Goal: Information Seeking & Learning: Check status

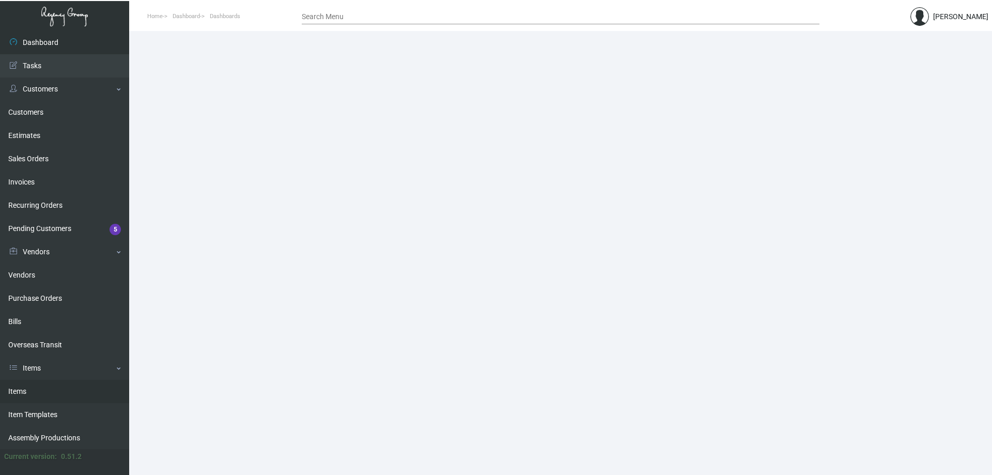
click at [82, 385] on link "Items" at bounding box center [64, 391] width 129 height 23
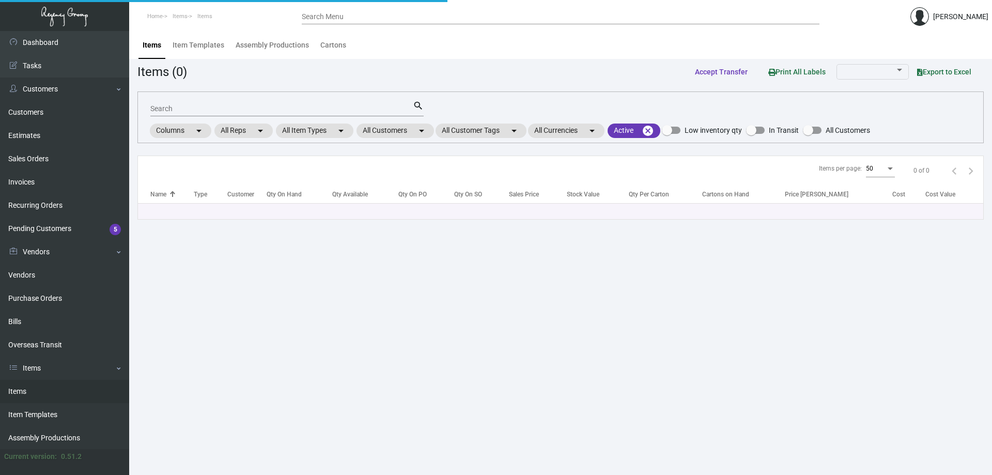
click at [299, 112] on input "Search" at bounding box center [281, 109] width 262 height 8
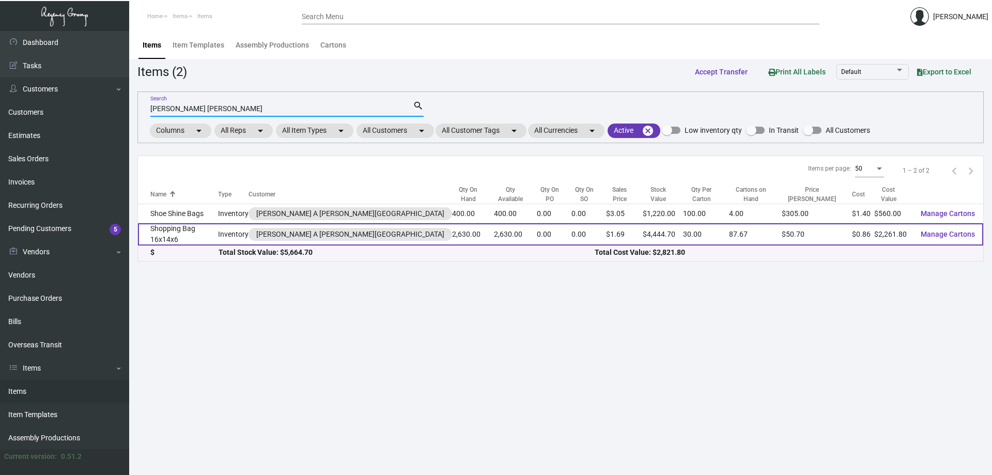
type input "[PERSON_NAME] [PERSON_NAME]"
click at [201, 232] on td "Shopping Bag 16x14x6" at bounding box center [178, 234] width 80 height 22
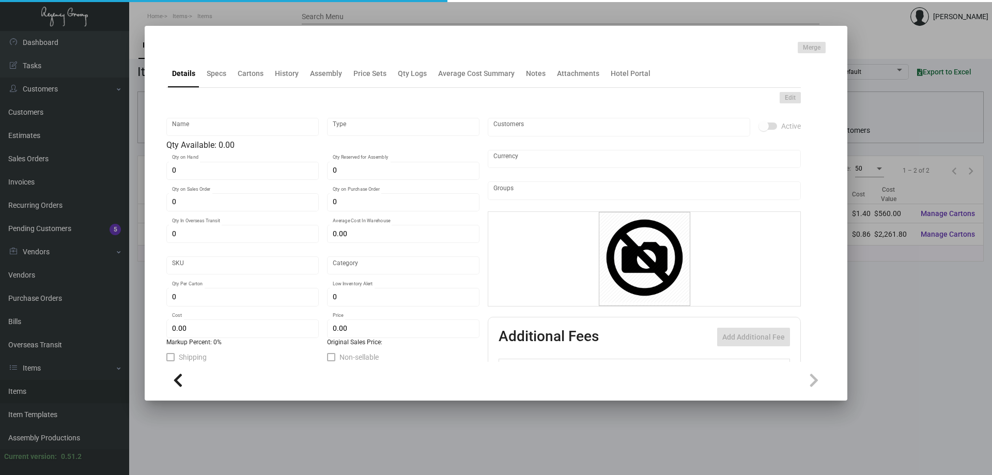
type input "Shopping Bag 16x14x6"
type input "Inventory"
type input "2,630"
type input "$ 0.00"
type input "708"
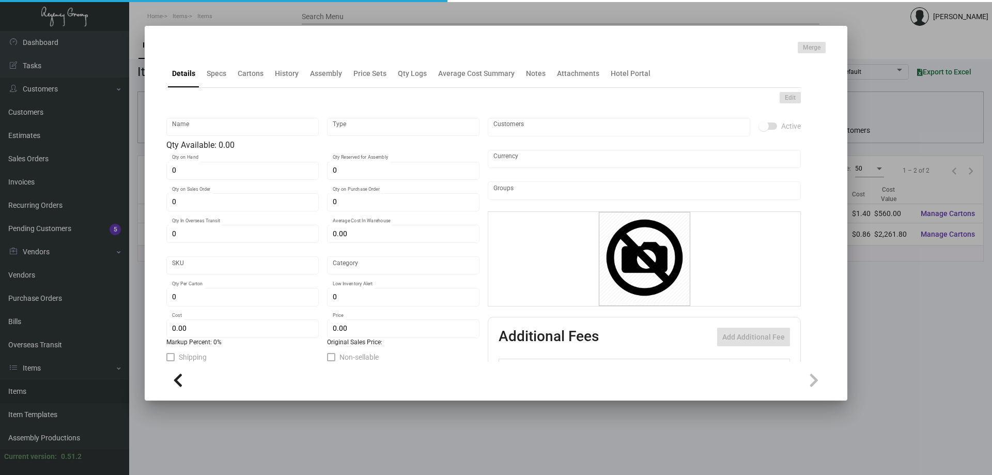
type input "Standard"
type input "30"
type input "1,000"
type input "$ 0.86"
type input "$ 1.69"
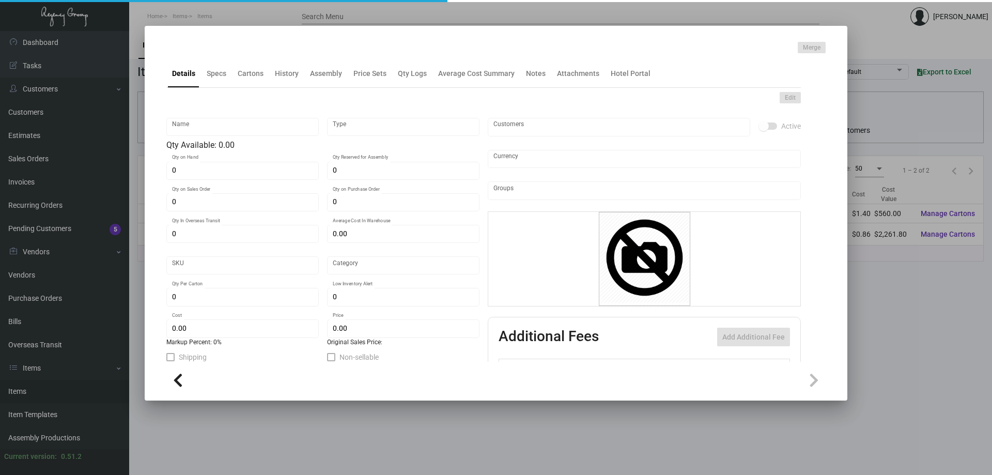
type textarea "Shopping Bag heavy Kraft Stock: Size 16” x 14” x 6” inches, Black custom thick …"
type textarea "Shopping Bag heavy Kraft Stock: Size 16x14x6 inches, Black custom thick materia…"
checkbox input "true"
type input "United States Dollar $"
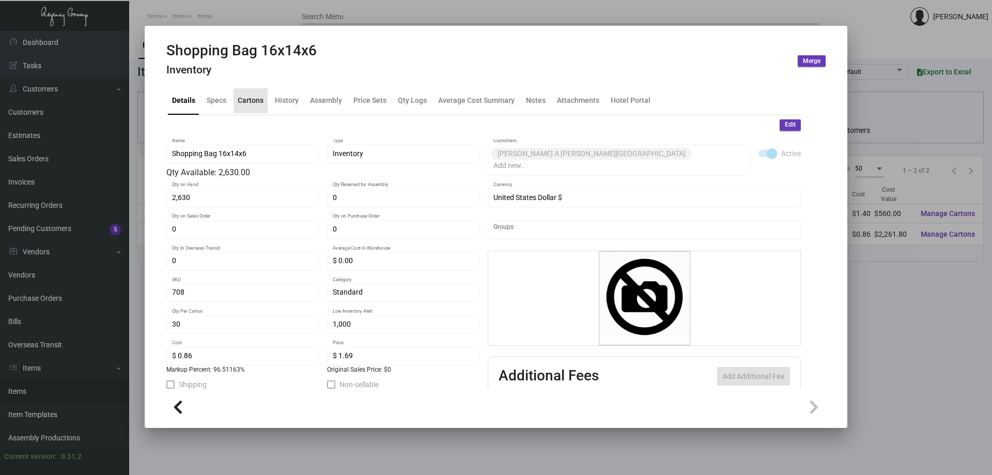
click at [252, 112] on div "Cartons" at bounding box center [250, 100] width 34 height 25
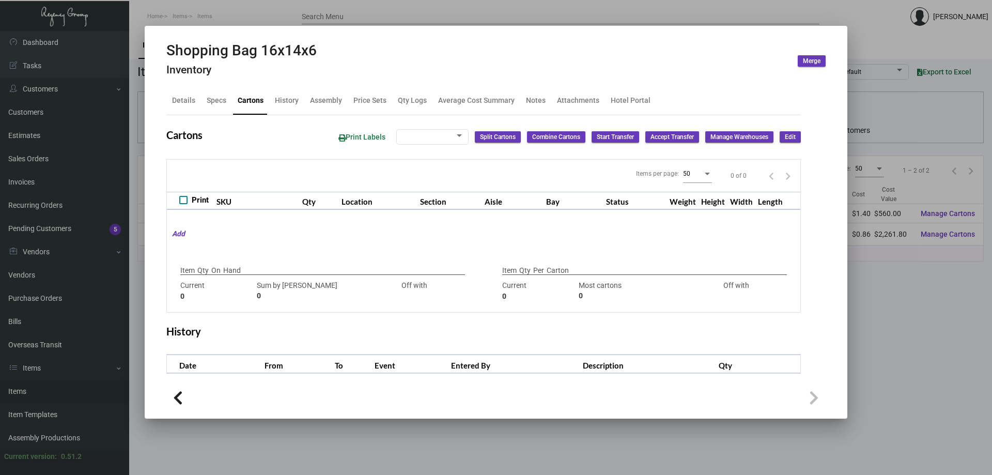
type input "2,630"
type input "100"
type input "+2530"
type input "30"
type input "100"
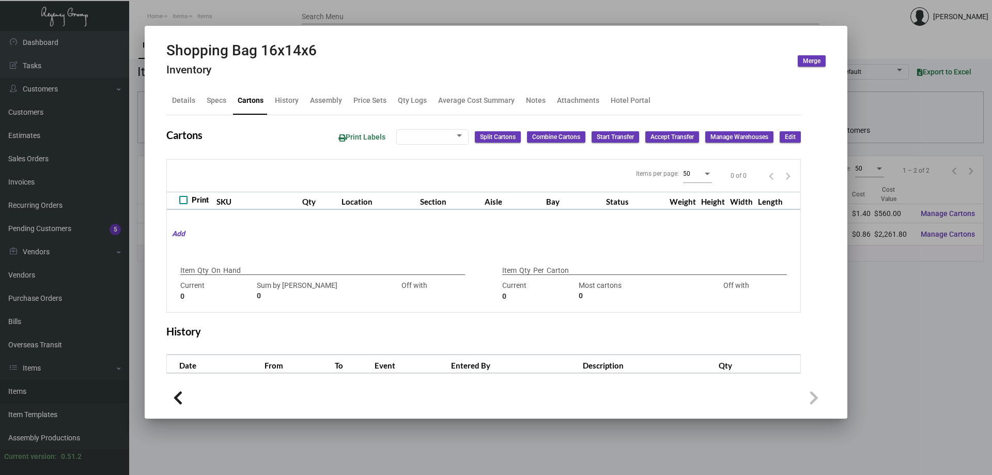
type input "-70"
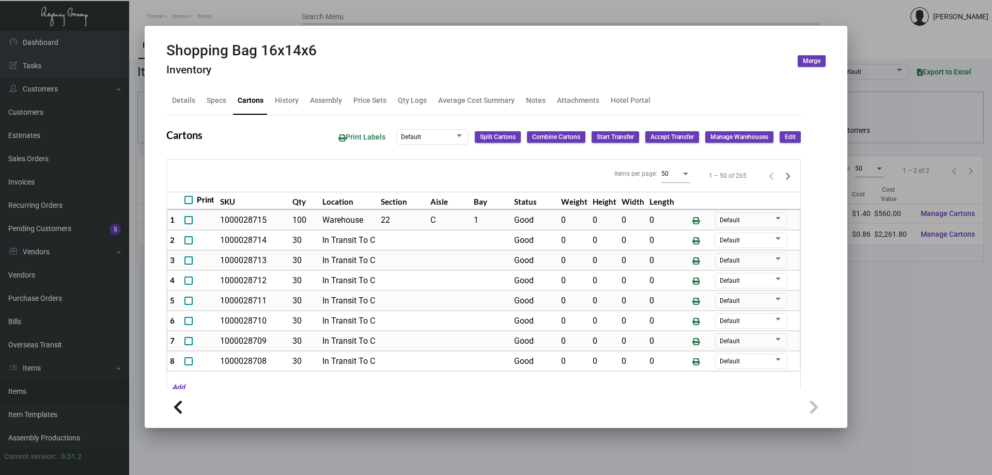
click at [150, 23] on div at bounding box center [496, 237] width 992 height 475
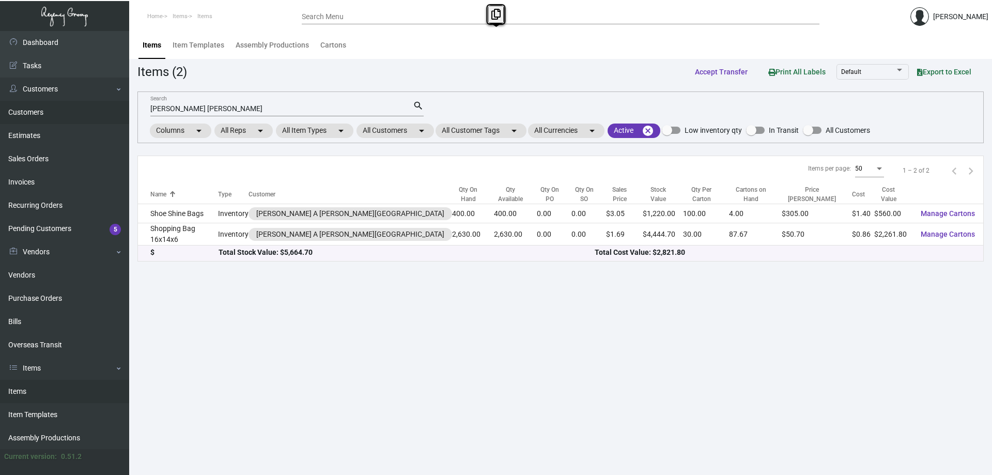
drag, startPoint x: 216, startPoint y: 113, endPoint x: 0, endPoint y: 111, distance: 215.9
click at [0, 111] on div "Dashboard Dashboard Tasks Customers Customers Estimates Sales Orders Invoices R…" at bounding box center [496, 253] width 992 height 444
click at [262, 105] on input "[PERSON_NAME] [PERSON_NAME]" at bounding box center [281, 109] width 262 height 8
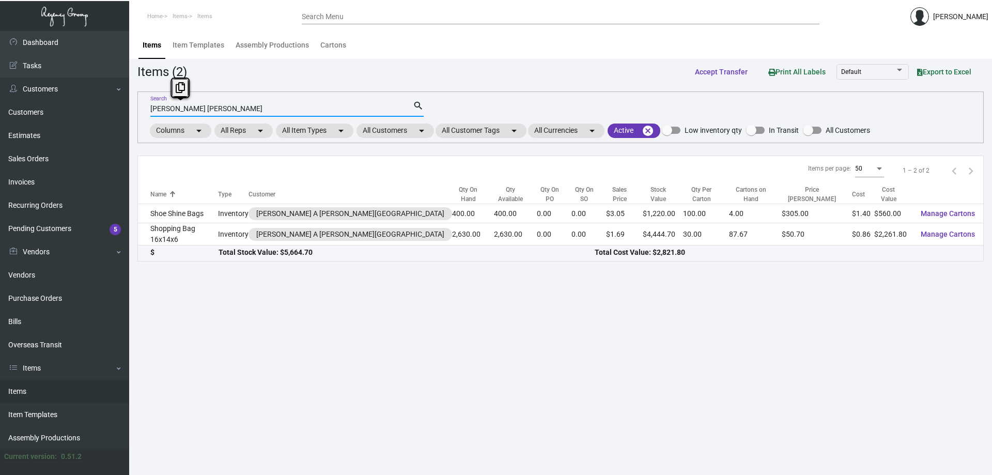
click at [262, 105] on input "[PERSON_NAME] [PERSON_NAME]" at bounding box center [281, 109] width 262 height 8
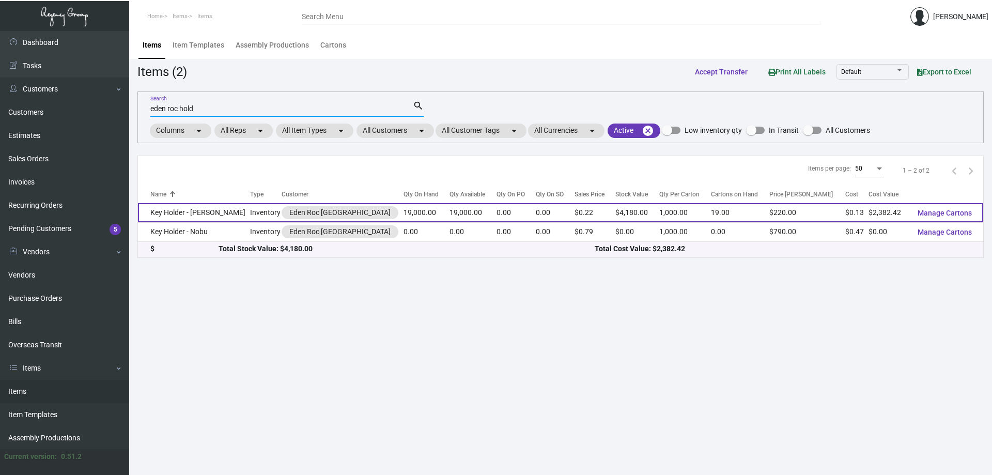
type input "eden roc hold"
click at [201, 207] on td "Key Holder - [PERSON_NAME]" at bounding box center [194, 212] width 112 height 19
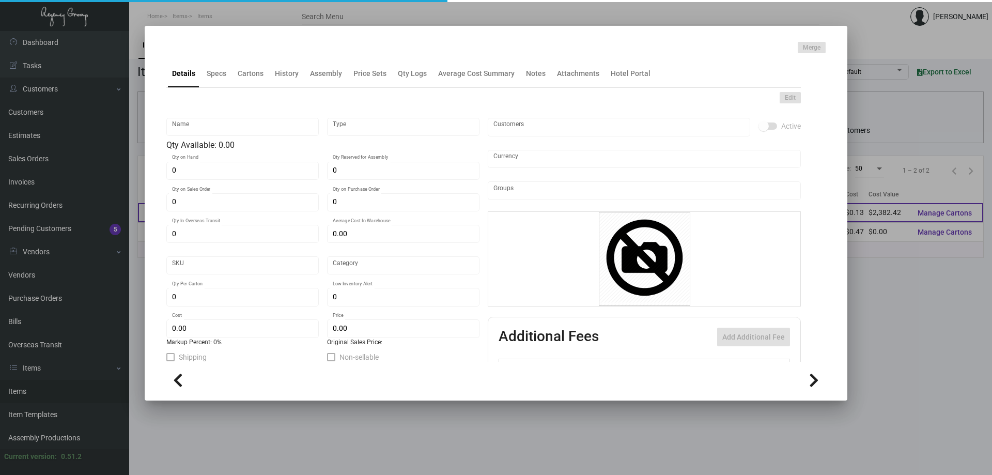
type input "Key Holder - [PERSON_NAME]"
type input "Inventory"
type input "19,000"
type input "$ 0.12902"
type input "Standard"
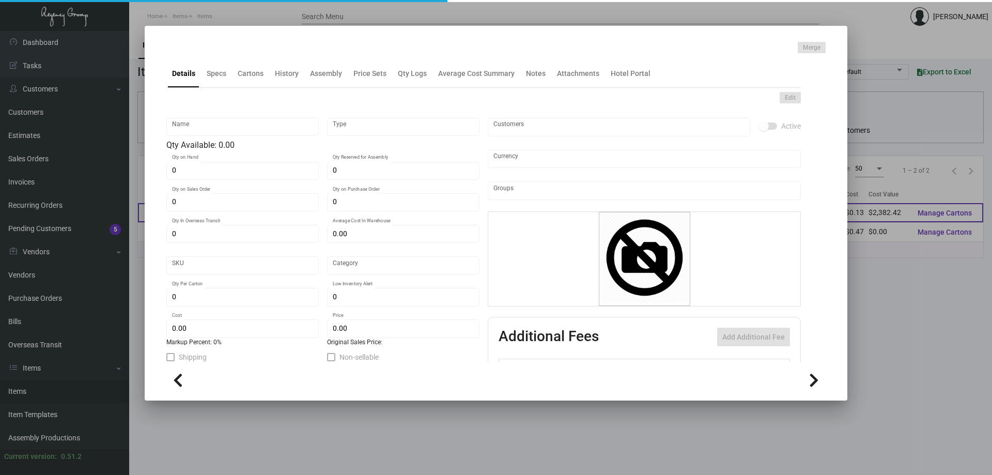
type input "1,000"
type input "2,000"
type input "$ 0.12539"
type input "$ 0.22"
checkbox input "true"
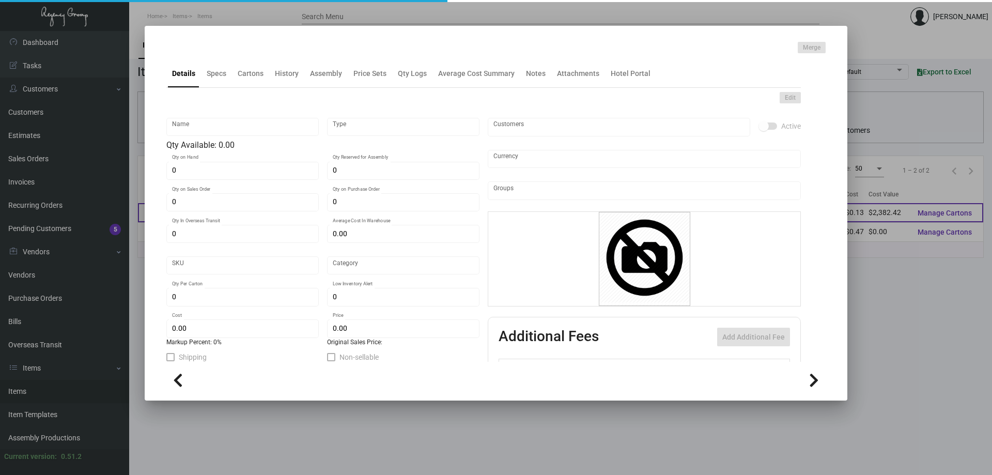
checkbox input "true"
type input "United States Dollar $"
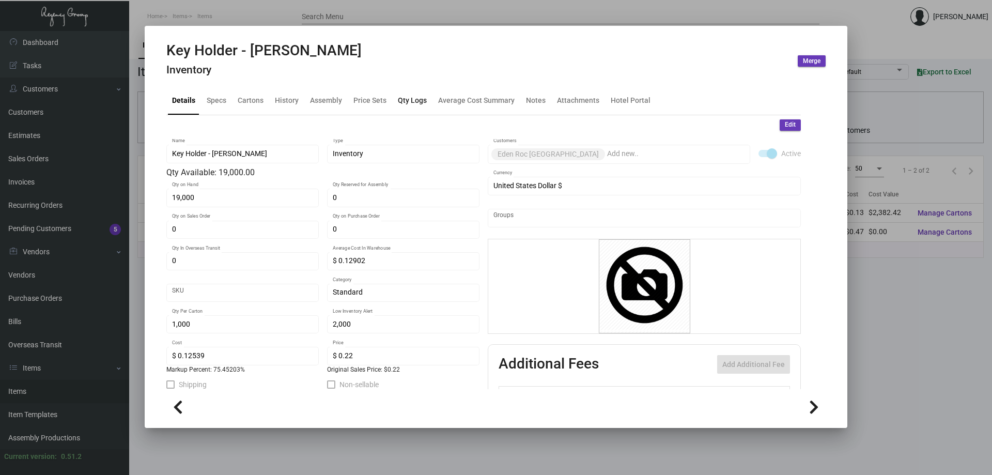
click at [415, 104] on div "Qty Logs" at bounding box center [412, 100] width 29 height 11
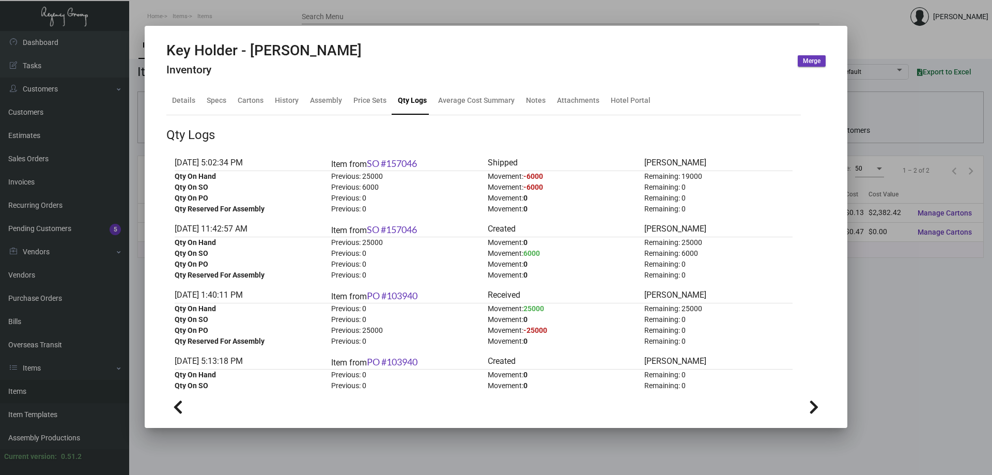
scroll to position [52, 0]
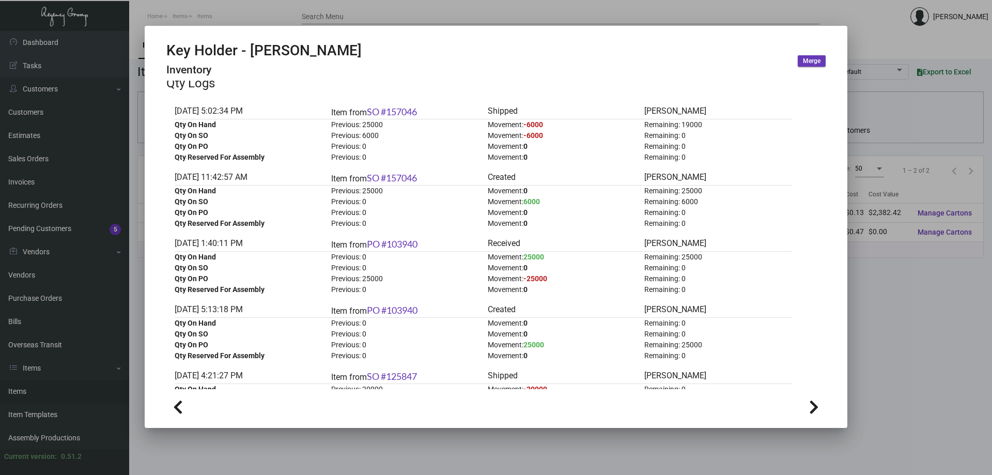
click at [50, 186] on div at bounding box center [496, 237] width 992 height 475
click at [50, 186] on link "Invoices" at bounding box center [64, 181] width 129 height 23
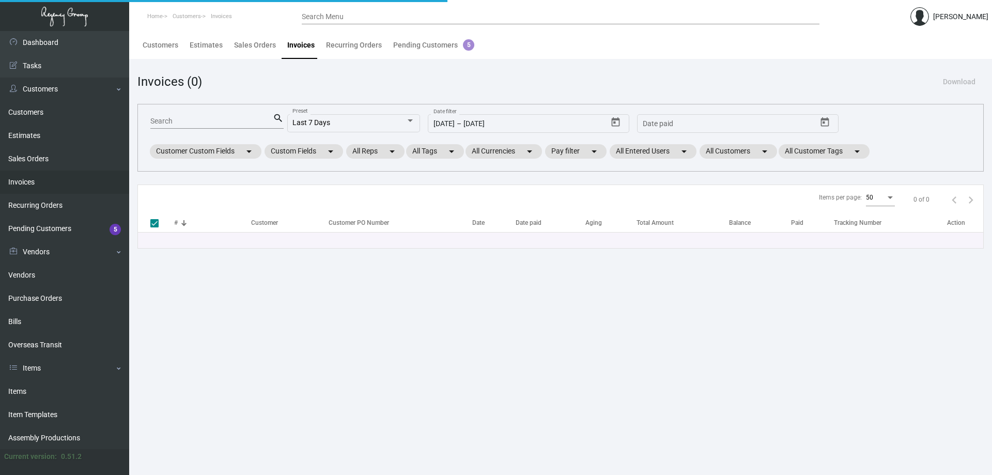
click at [50, 186] on link "Invoices" at bounding box center [64, 181] width 129 height 23
click at [214, 117] on div "Search" at bounding box center [211, 121] width 122 height 16
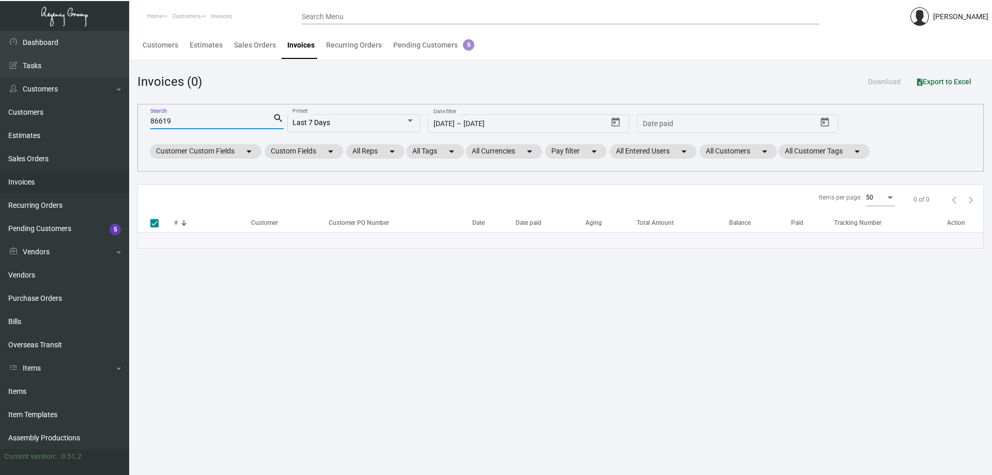
type input "86619"
checkbox input "false"
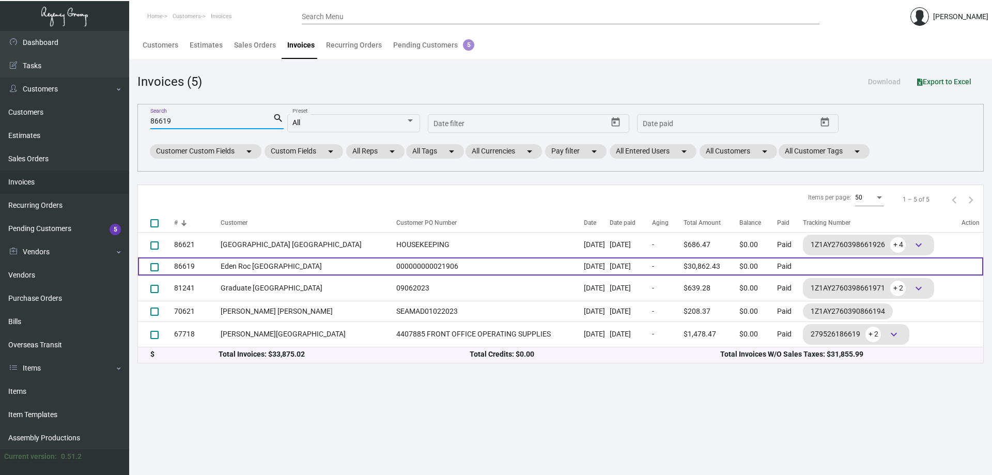
click at [293, 265] on td "Eden Roc [GEOGRAPHIC_DATA]" at bounding box center [306, 266] width 170 height 18
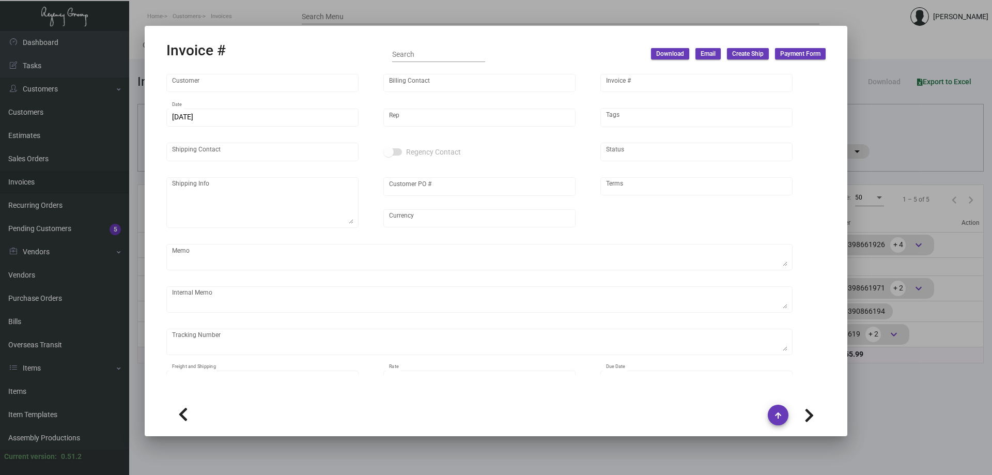
type input "Eden Roc [GEOGRAPHIC_DATA]"
type input "[PERSON_NAME]"
type input "86619"
type input "[DATE]"
type input "[PERSON_NAME]"
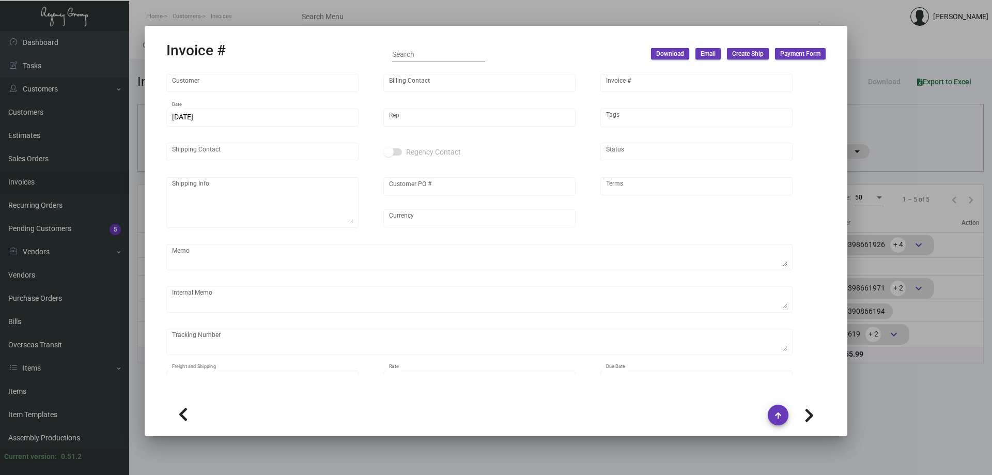
type input "[PERSON_NAME]"
type textarea "Eden Roc [GEOGRAPHIC_DATA] - [PERSON_NAME] [STREET_ADDRESS][PERSON_NAME]"
type input "000000000021906"
type input "United States Dollar $"
type input "Net 30"
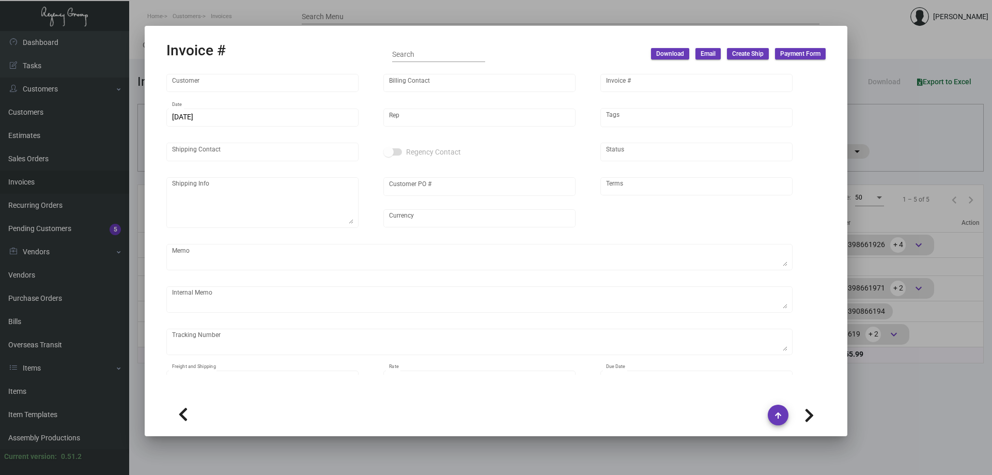
type textarea "[DATE] - 1 pallet, fast freight/EDI express 644282830 - $410.00"
type textarea "644282830"
type input "6.50000 %"
type input "[DATE]"
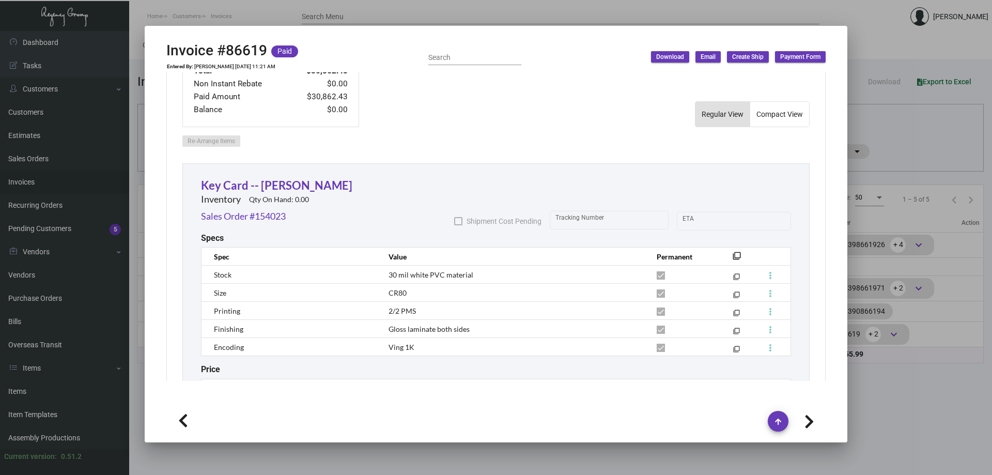
scroll to position [568, 0]
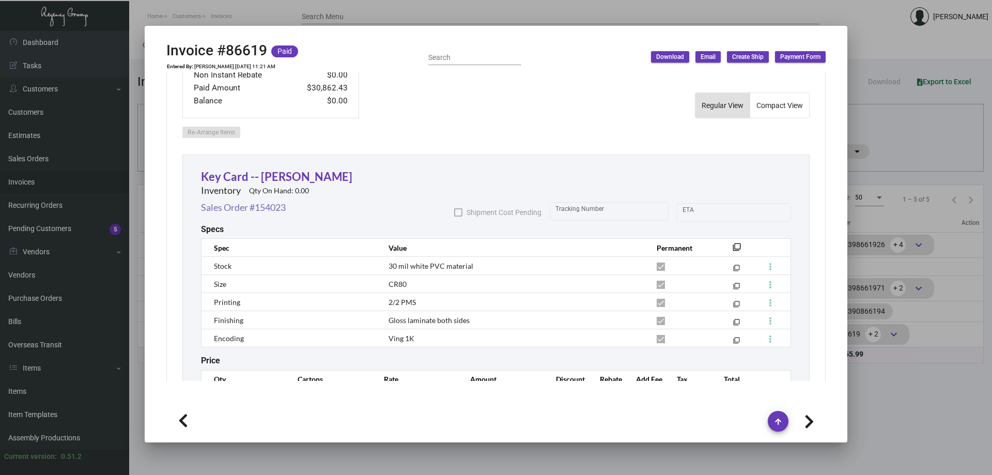
click at [270, 208] on link "Sales Order #154023" at bounding box center [243, 207] width 85 height 14
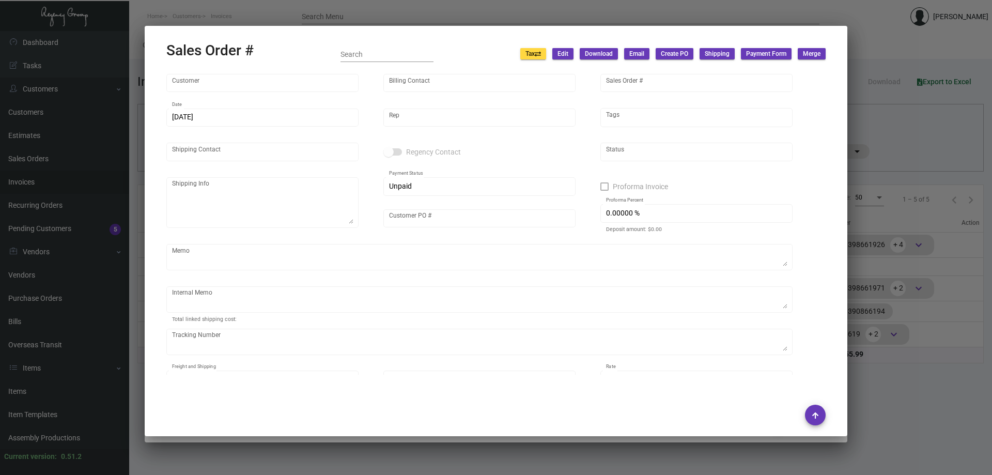
type input "Eden Roc [GEOGRAPHIC_DATA]"
type input "[PERSON_NAME]"
type input "154023"
type input "[DATE]"
type input "[PERSON_NAME]"
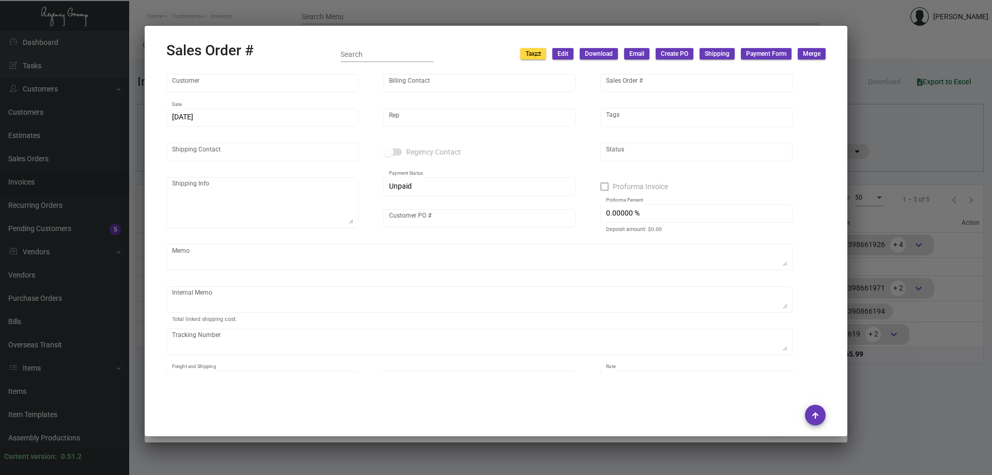
type input "[PERSON_NAME]"
type textarea "Eden Roc [GEOGRAPHIC_DATA] - [PERSON_NAME] [STREET_ADDRESS][PERSON_NAME]"
type input "000000000021906"
type textarea "[DATE] - 1 pallet, fast freight/EDI express 644282830 - $410.00"
type textarea "644282830"
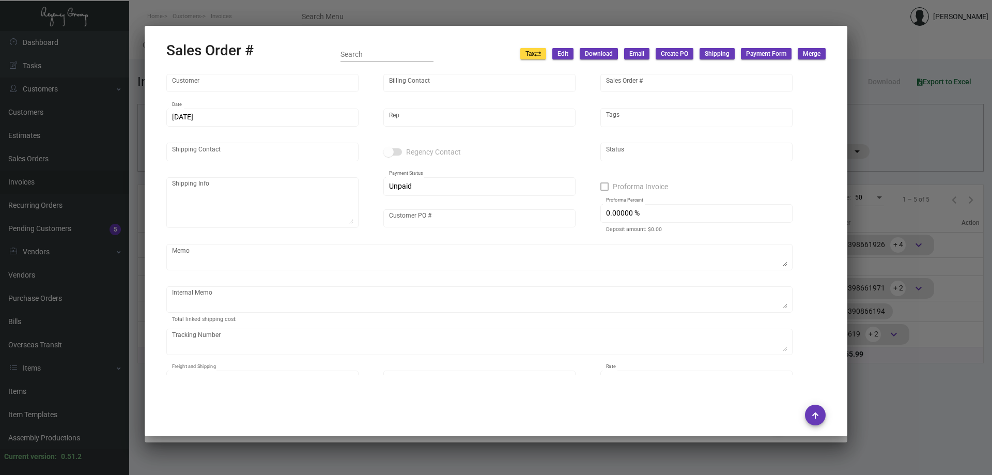
type input "United States Dollar $"
type input "6.50000 %"
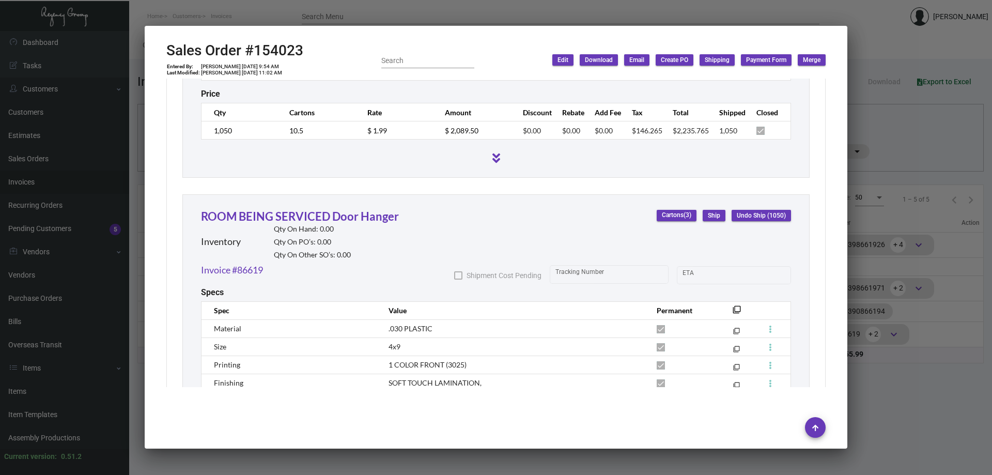
scroll to position [1878, 0]
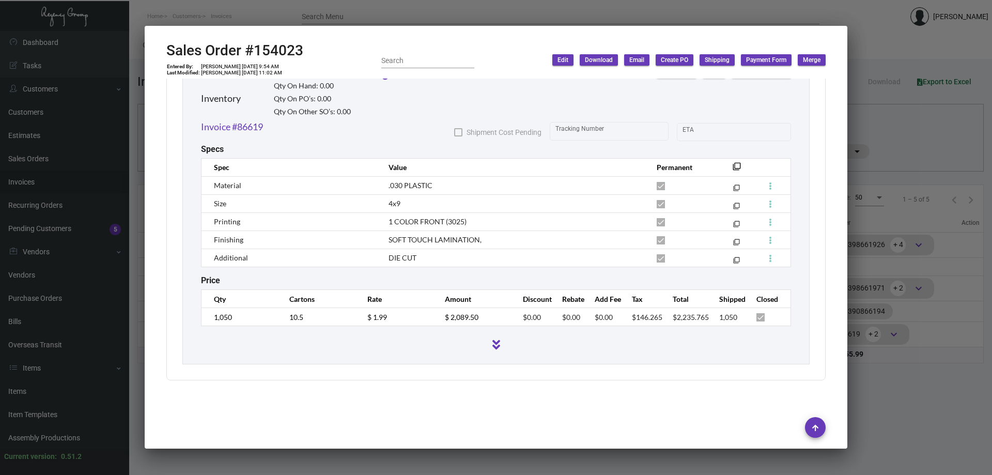
click at [228, 48] on h2 "Sales Order #154023" at bounding box center [234, 51] width 137 height 18
click at [227, 22] on icon at bounding box center [225, 24] width 9 height 11
copy h2 "Order"
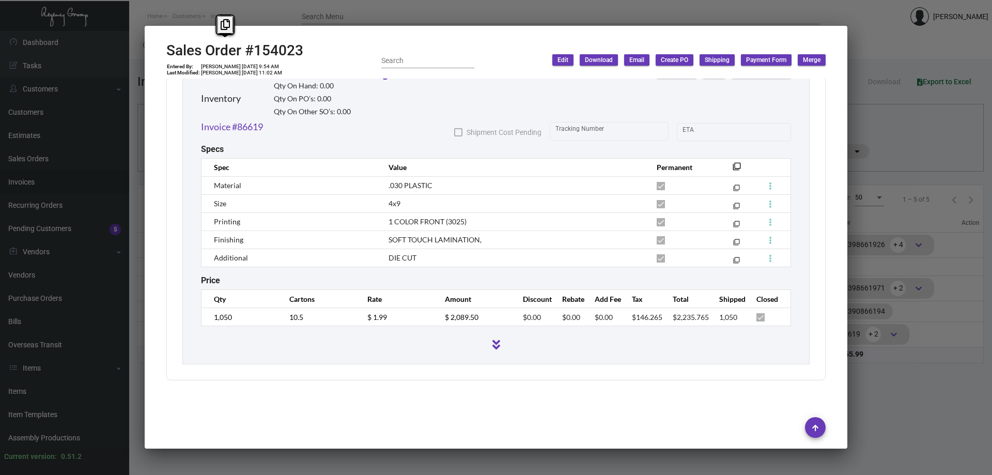
click at [55, 393] on div at bounding box center [496, 237] width 992 height 475
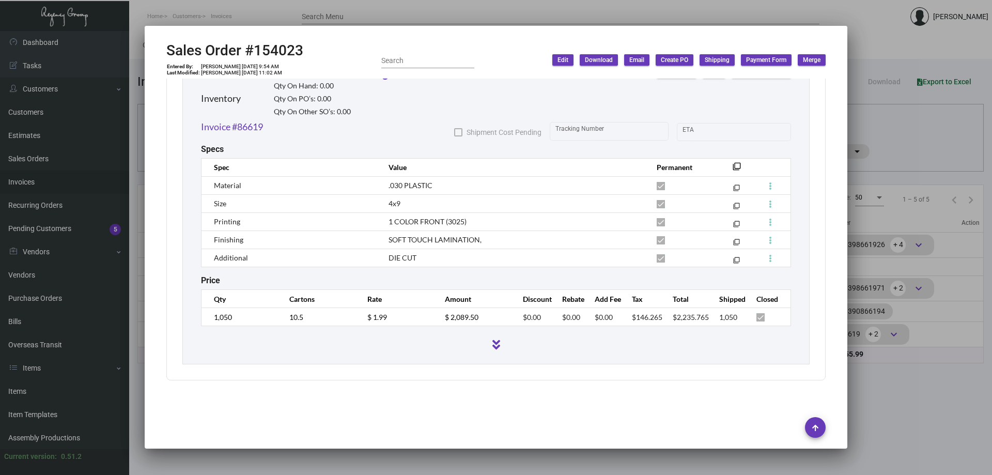
click at [55, 393] on div at bounding box center [496, 237] width 992 height 475
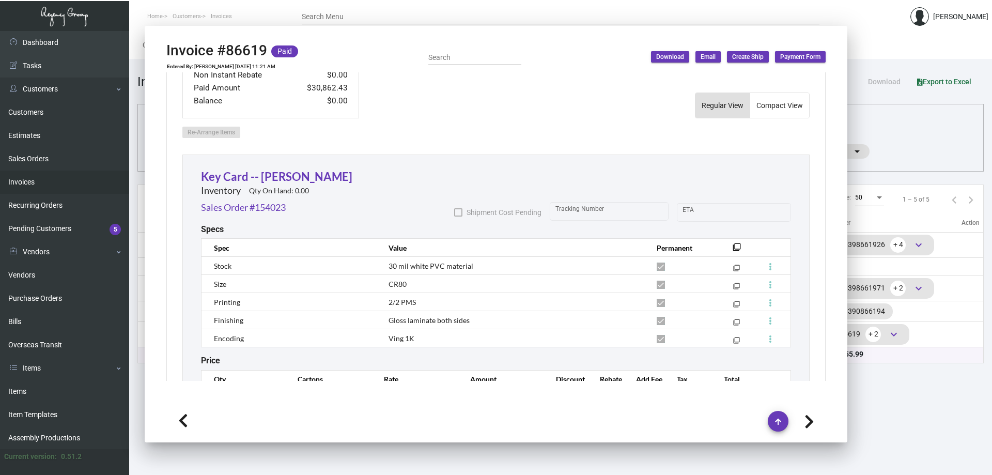
click at [55, 393] on link "Items" at bounding box center [64, 391] width 129 height 23
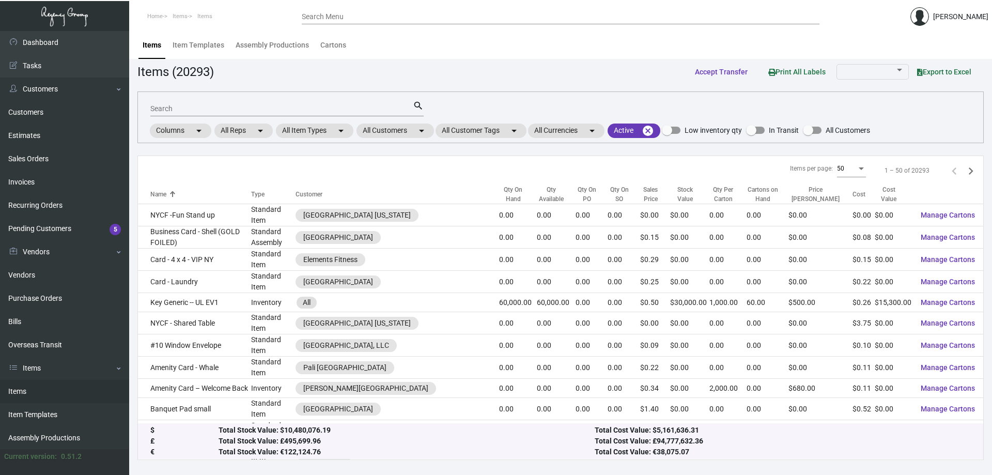
click at [195, 114] on div "Search" at bounding box center [281, 108] width 262 height 16
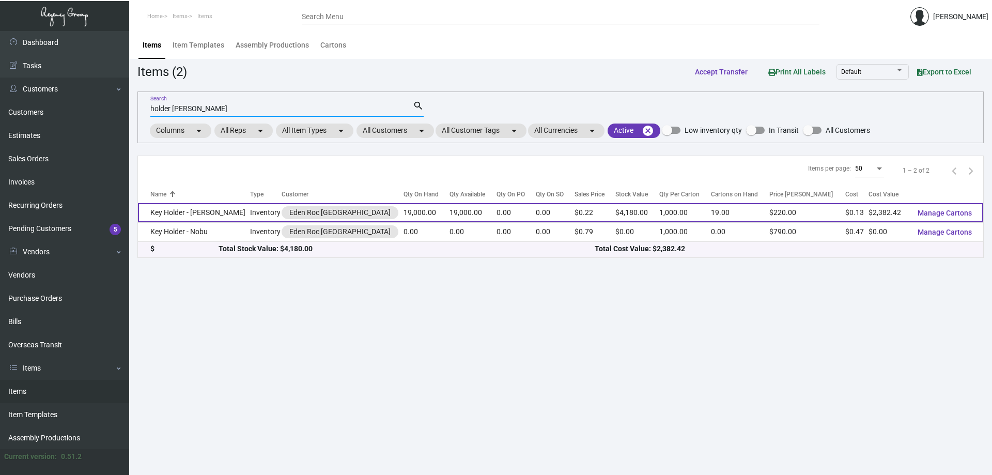
type input "holder [PERSON_NAME]"
click at [202, 213] on td "Key Holder - [PERSON_NAME]" at bounding box center [194, 212] width 112 height 19
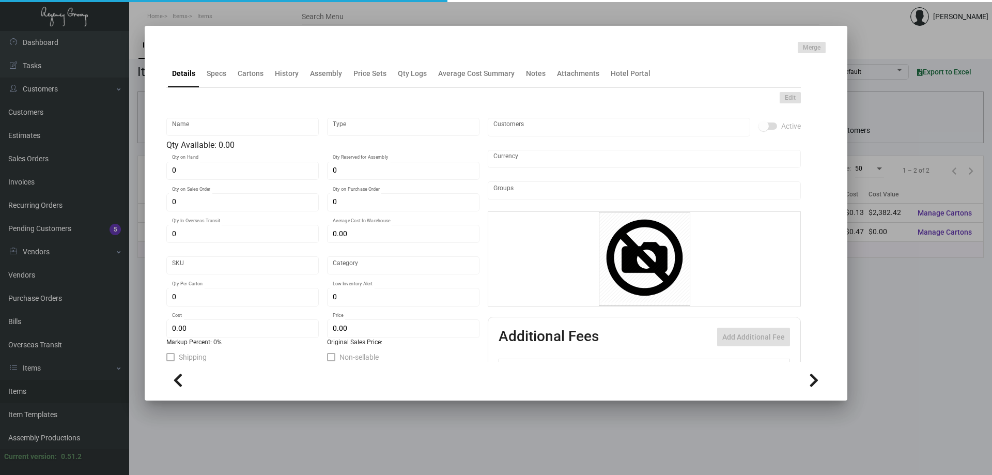
type input "Key Holder - [PERSON_NAME]"
type input "Inventory"
type input "19,000"
type input "$ 0.12902"
type input "Standard"
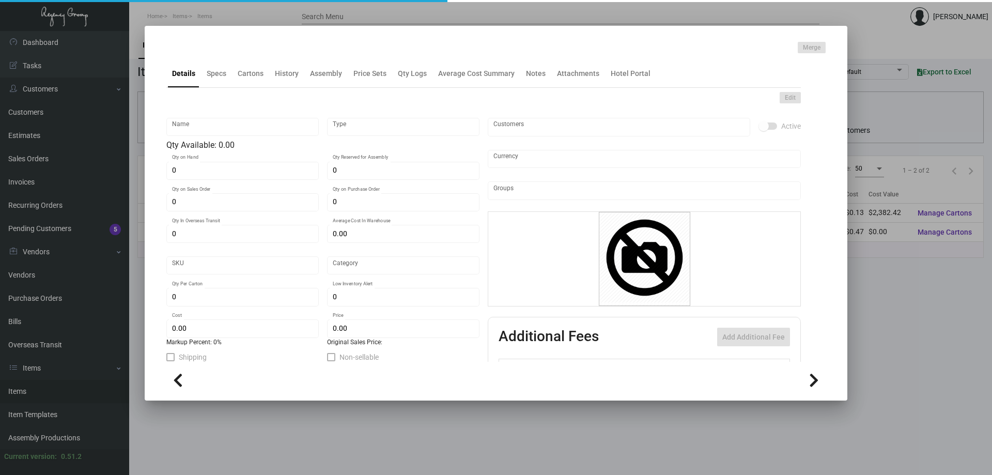
type input "1,000"
type input "2,000"
type input "$ 0.12539"
type input "$ 0.22"
checkbox input "true"
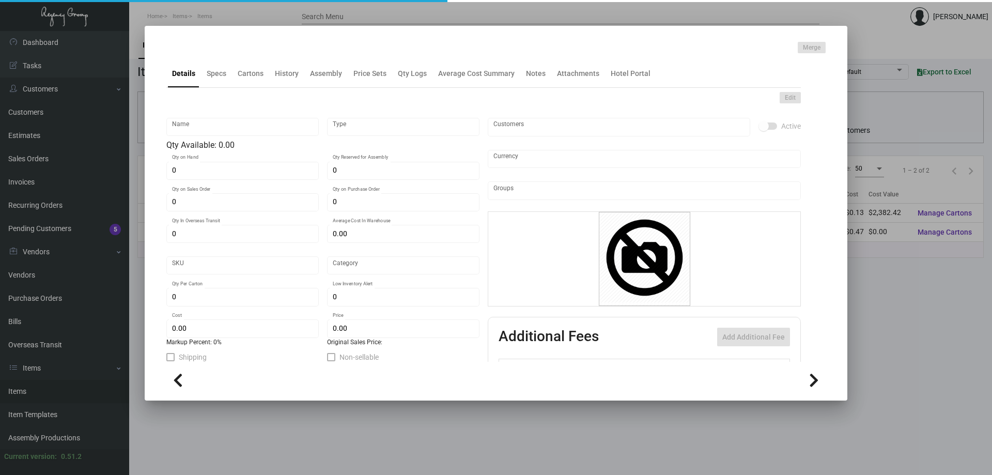
checkbox input "true"
type input "United States Dollar $"
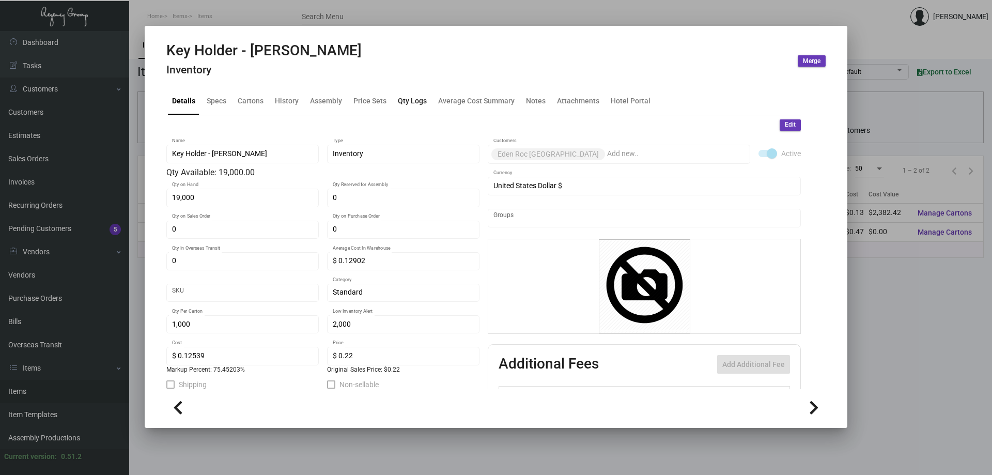
click at [405, 96] on div "Qty Logs" at bounding box center [412, 100] width 29 height 11
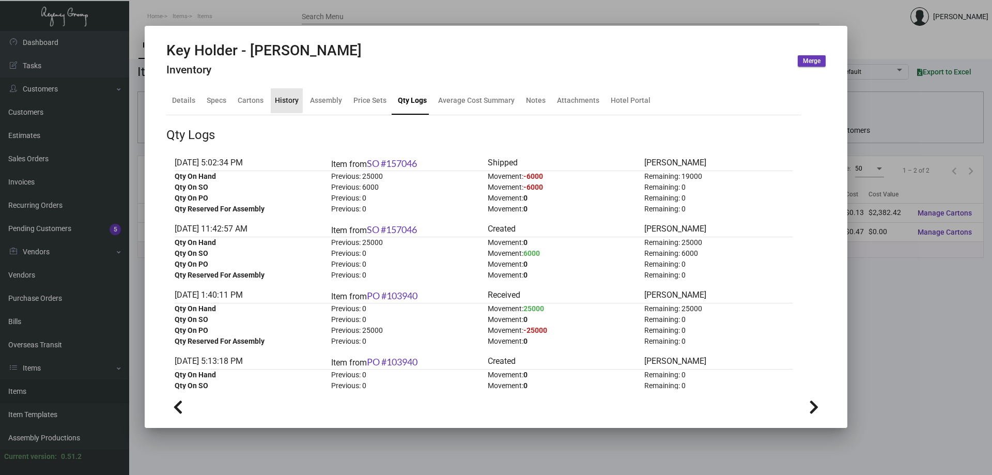
click at [283, 98] on div "History" at bounding box center [287, 100] width 24 height 11
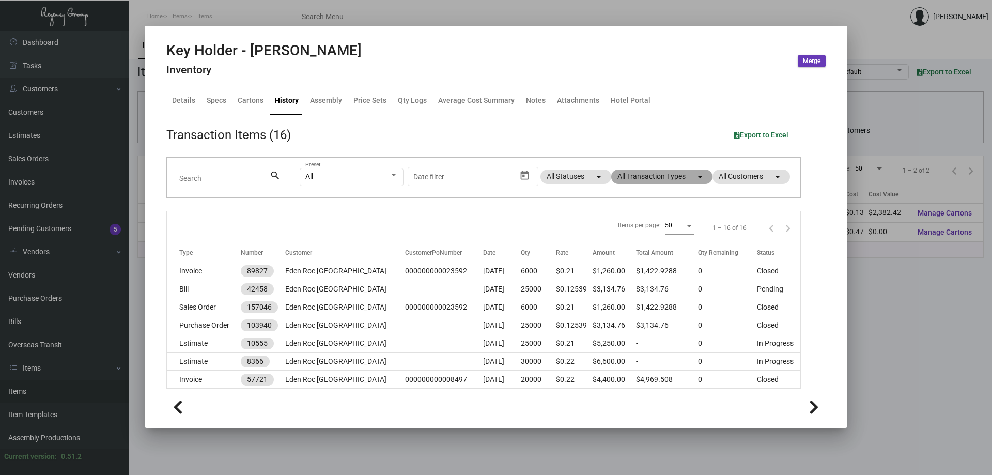
click at [658, 179] on mat-chip "All Transaction Types arrow_drop_down" at bounding box center [661, 176] width 101 height 14
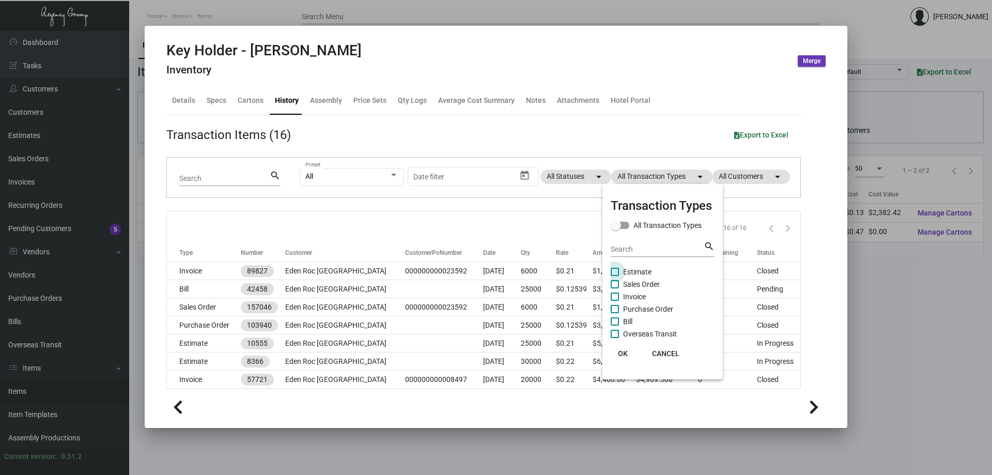
click at [641, 270] on span "Estimate" at bounding box center [637, 272] width 28 height 12
click at [615, 276] on input "Estimate" at bounding box center [614, 276] width 1 height 1
checkbox input "true"
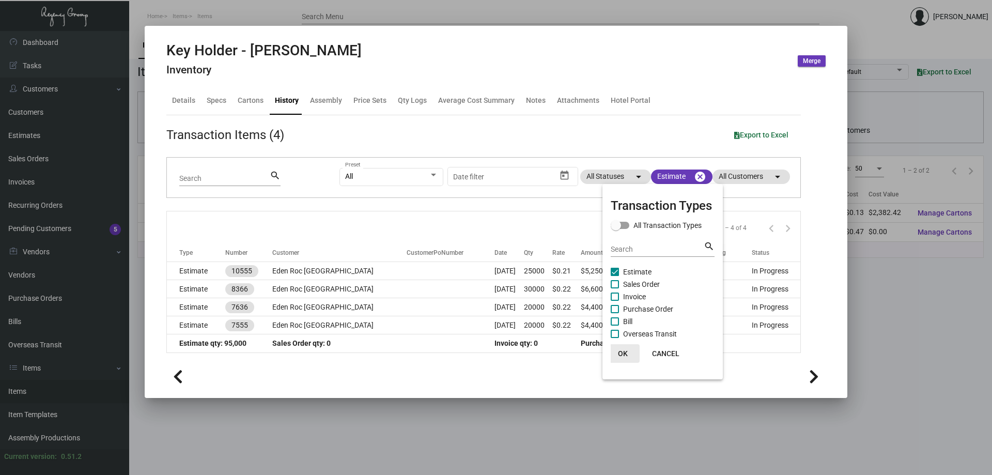
click at [625, 353] on span "OK" at bounding box center [623, 353] width 10 height 8
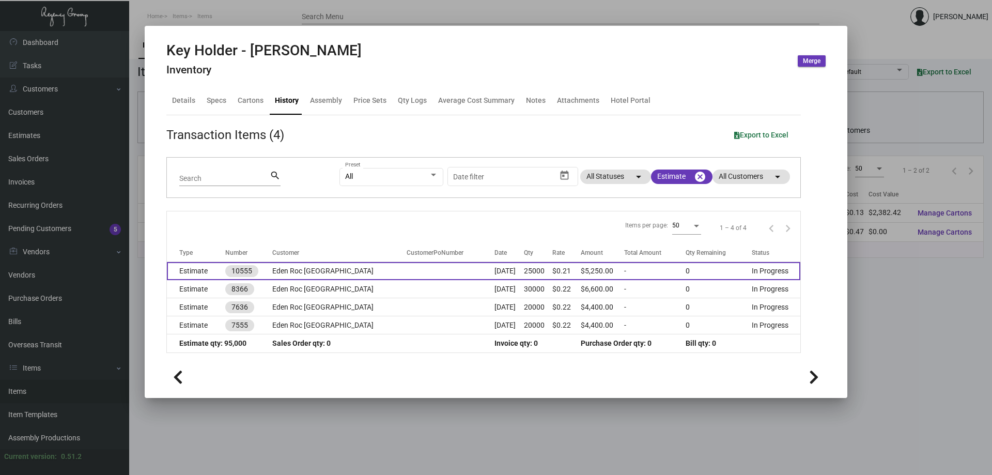
click at [372, 269] on td "Eden Roc [GEOGRAPHIC_DATA]" at bounding box center [339, 271] width 134 height 18
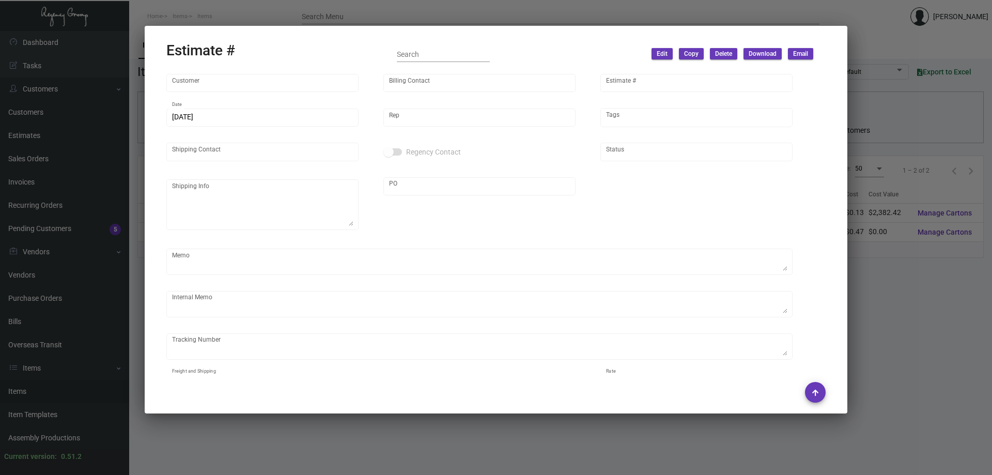
type input "Eden Roc [GEOGRAPHIC_DATA]"
type input "[PERSON_NAME]"
type input "10555"
type input "[DATE]"
type input "[PERSON_NAME]"
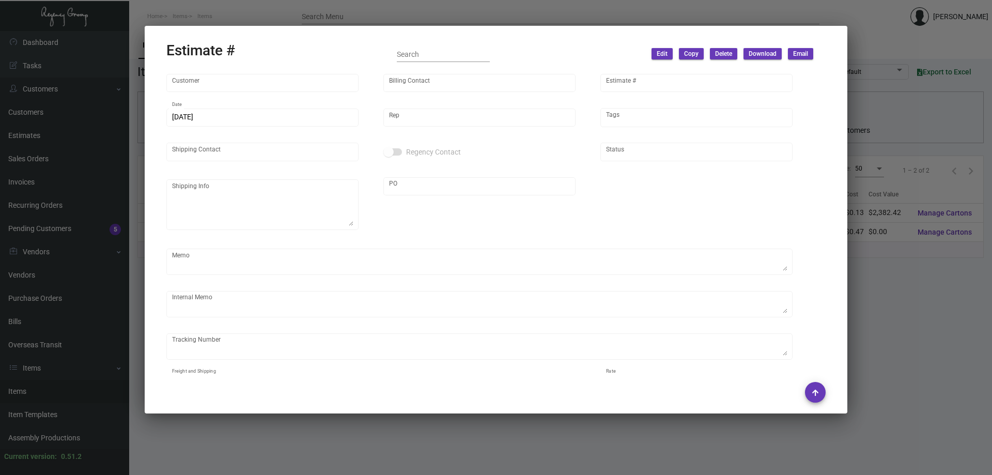
type textarea "NJ Warehouse."
type input "United States Dollar $"
type input "$ 0.00"
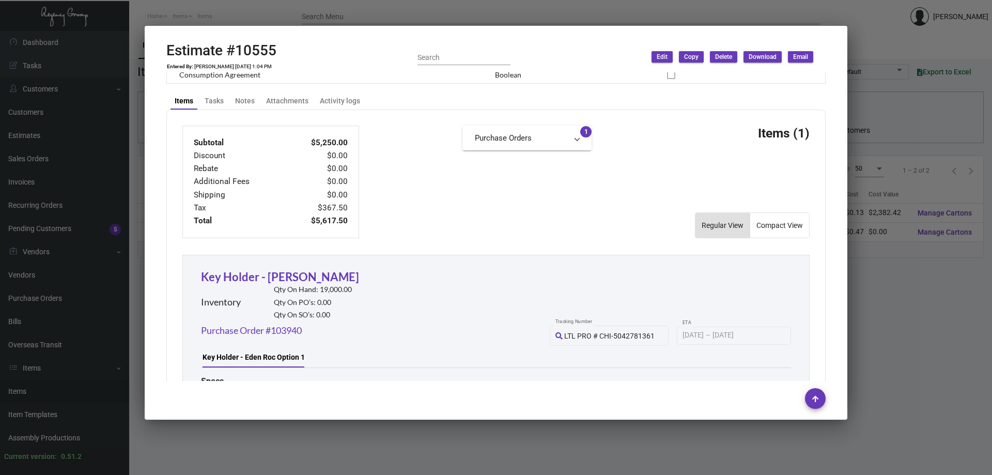
scroll to position [465, 0]
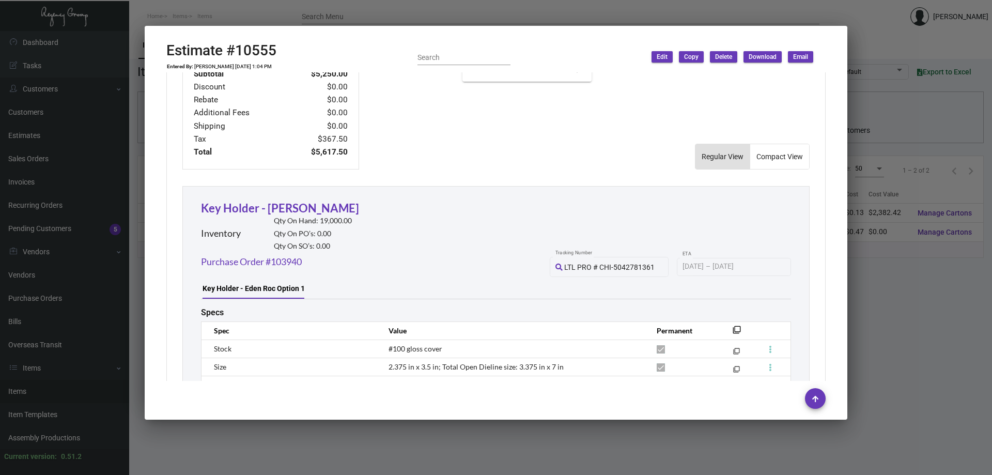
click at [59, 156] on div at bounding box center [496, 237] width 992 height 475
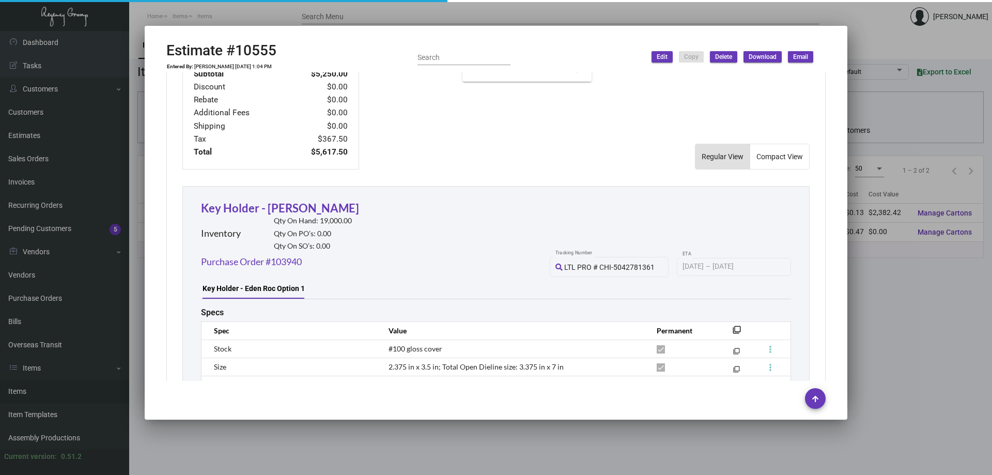
click at [59, 156] on div at bounding box center [496, 237] width 992 height 475
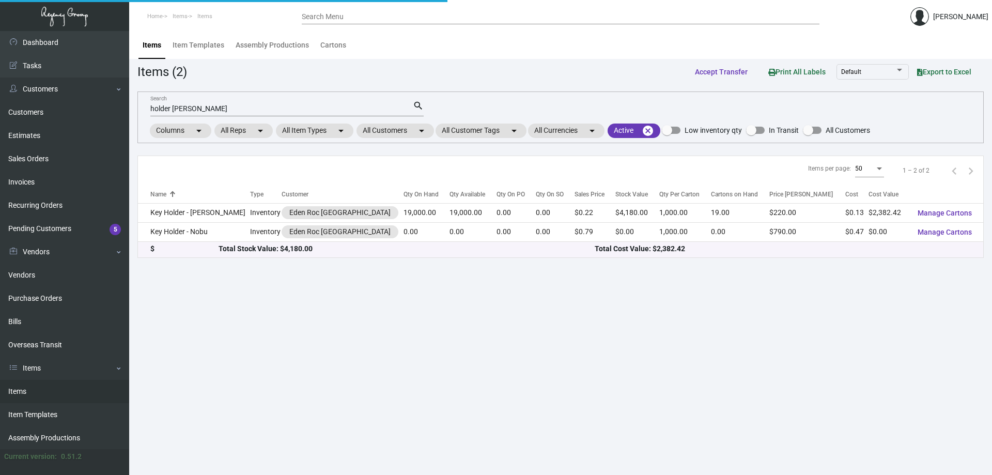
click at [59, 156] on link "Sales Orders" at bounding box center [64, 158] width 129 height 23
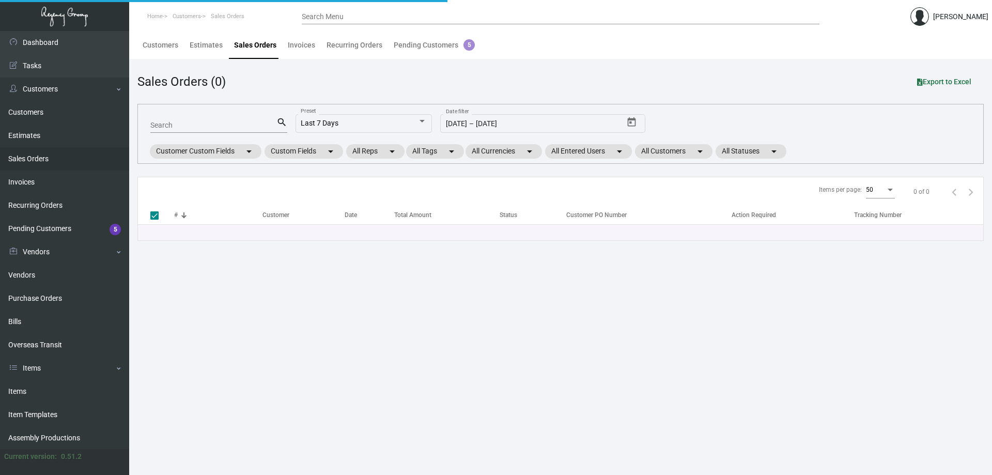
click at [59, 156] on link "Sales Orders" at bounding box center [64, 158] width 129 height 23
